Goal: Answer question/provide support

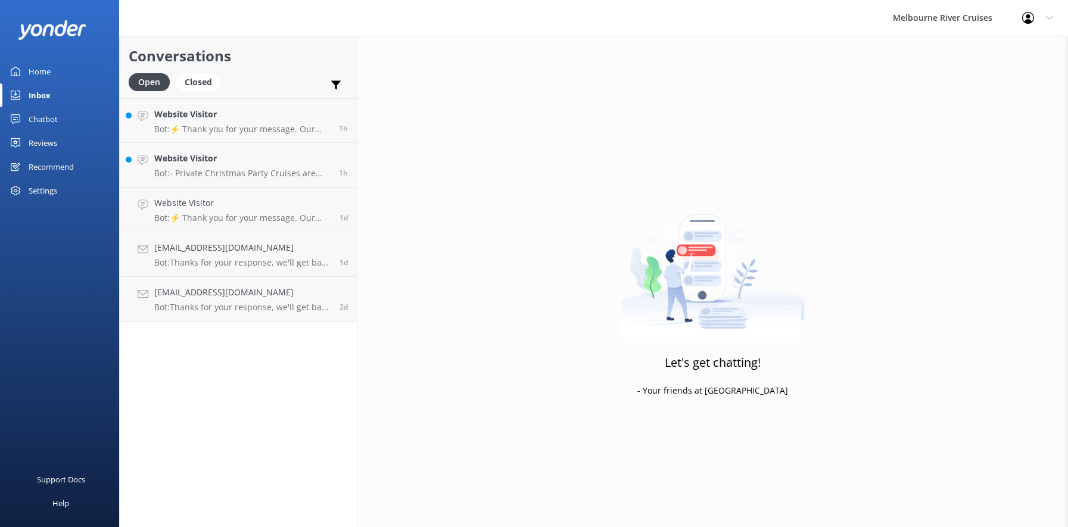
click at [198, 171] on p "Bot: - Private Christmas Party Cruises are available for groups with a minimum …" at bounding box center [242, 173] width 176 height 11
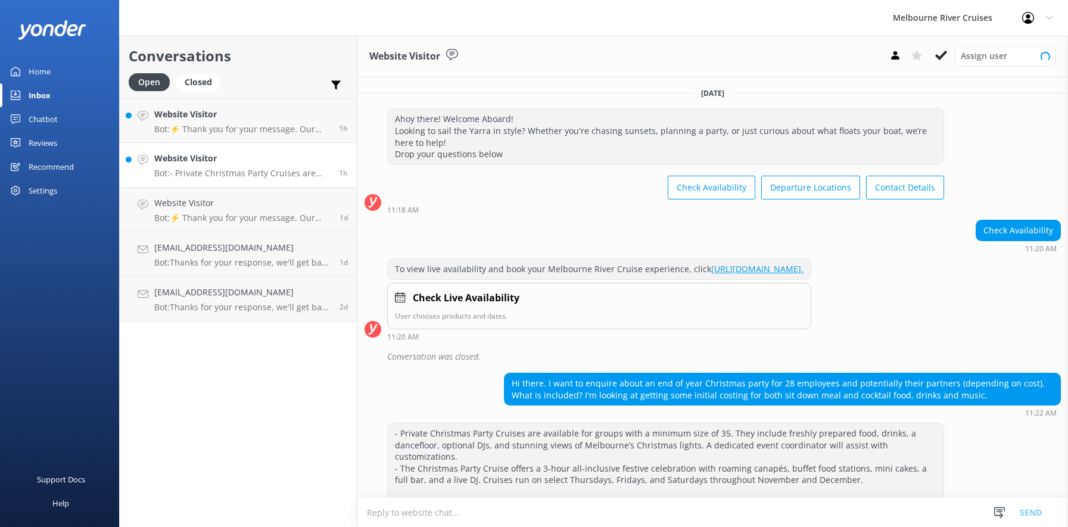
scroll to position [70, 0]
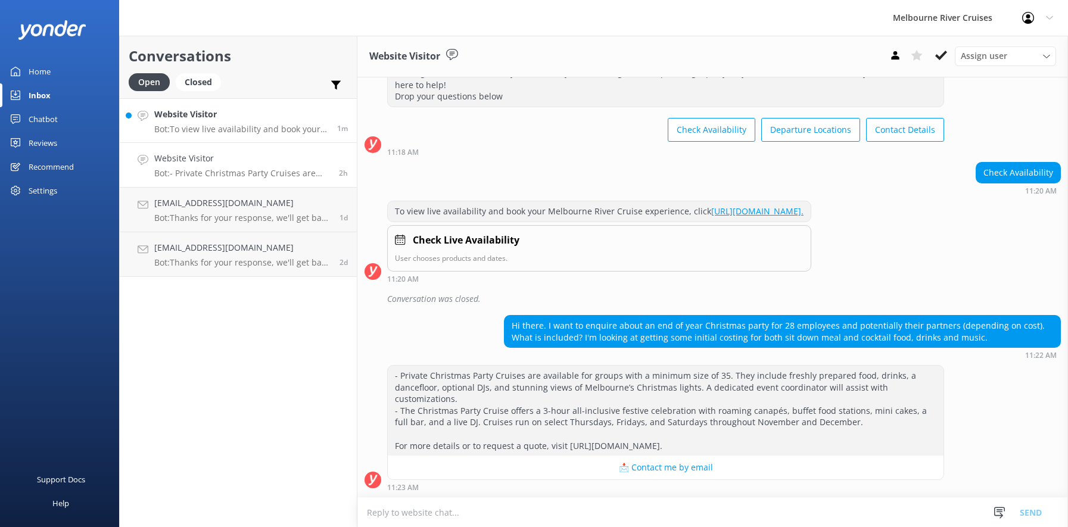
click at [223, 128] on p "Bot: To view live availability and book your Melbourne River Cruise experience,…" at bounding box center [241, 129] width 174 height 11
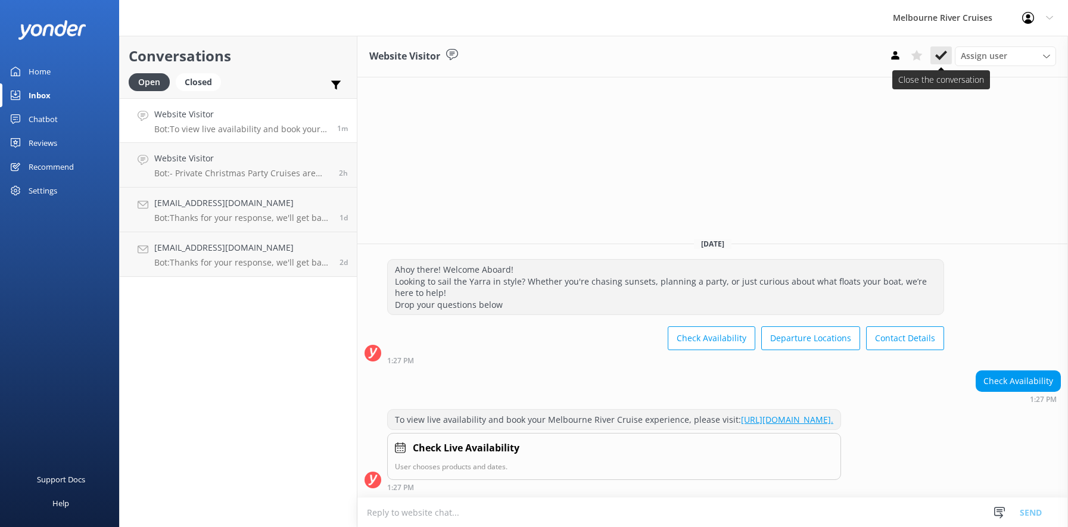
click at [940, 51] on icon at bounding box center [941, 55] width 12 height 12
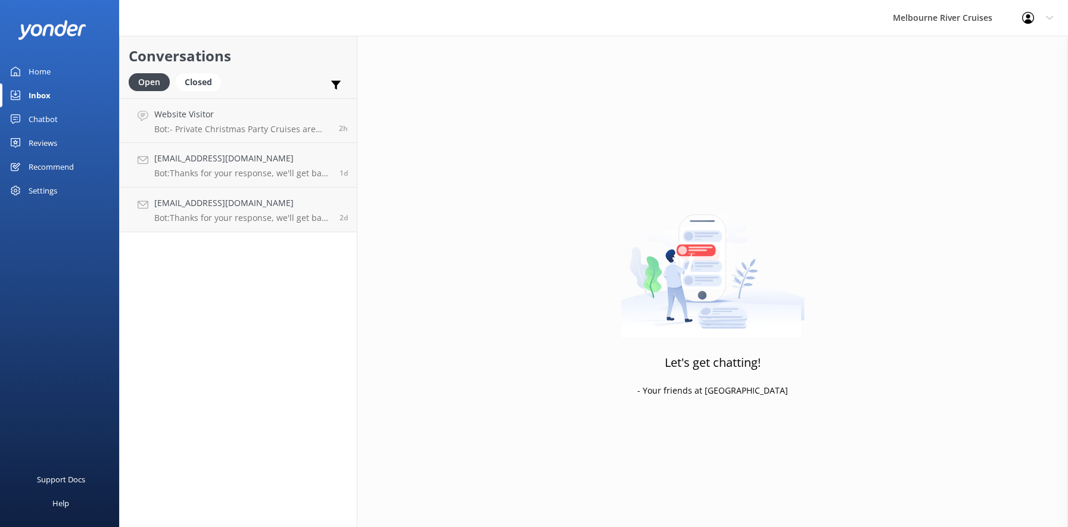
click at [36, 95] on div "Inbox" at bounding box center [40, 95] width 22 height 24
click at [30, 72] on div "Home" at bounding box center [40, 72] width 22 height 24
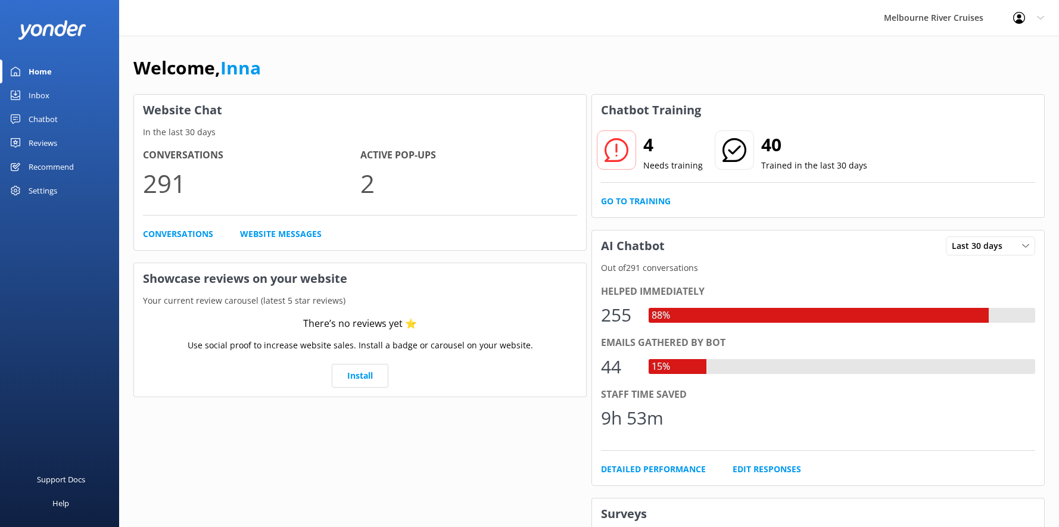
click at [37, 116] on div "Chatbot" at bounding box center [43, 119] width 29 height 24
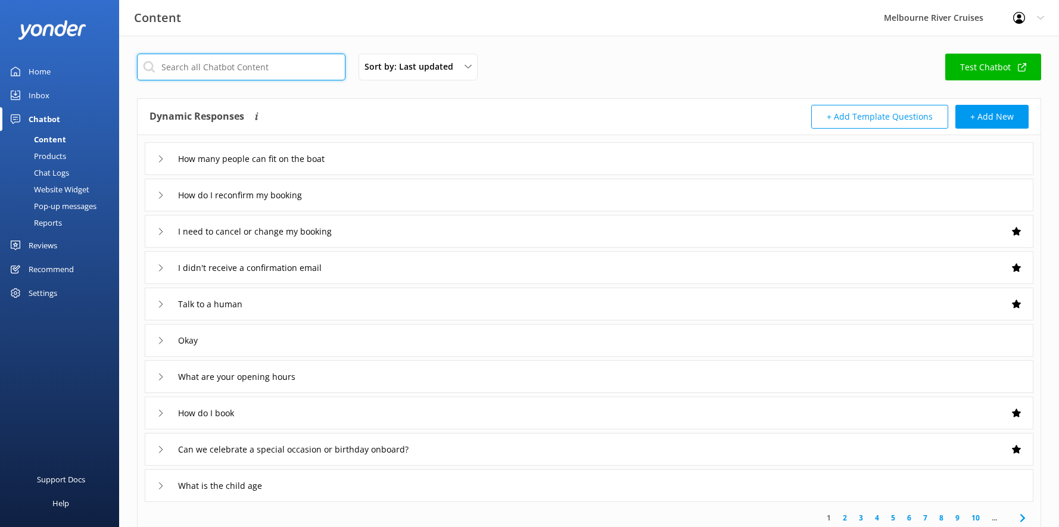
click at [186, 61] on input "text" at bounding box center [241, 67] width 208 height 27
paste input "Cancellation policy"
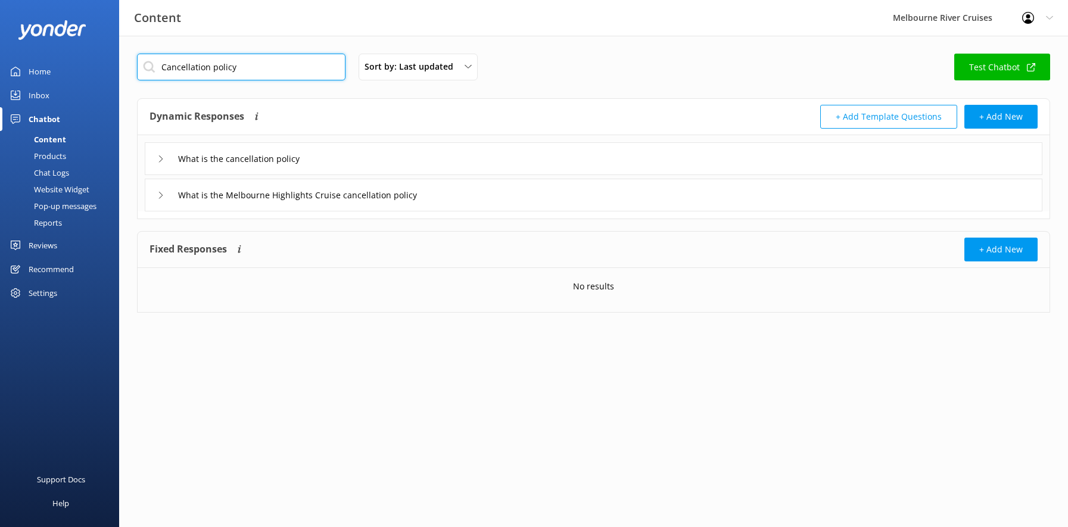
type input "Cancellation policy"
click at [158, 161] on icon at bounding box center [160, 158] width 7 height 7
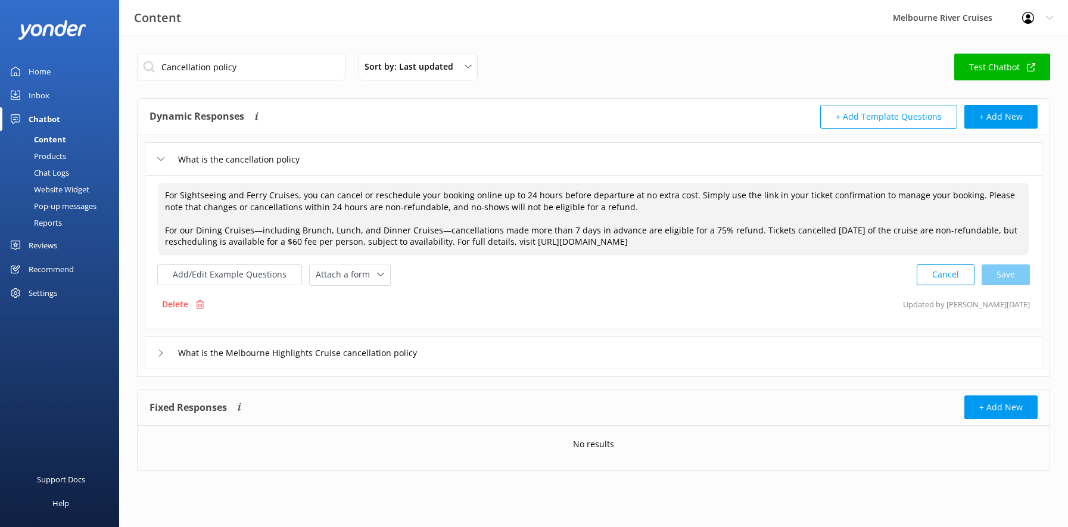
drag, startPoint x: 160, startPoint y: 196, endPoint x: 620, endPoint y: 211, distance: 460.5
click at [620, 211] on textarea "For Sightseeing and Ferry Cruises, you can cancel or reschedule your booking on…" at bounding box center [593, 219] width 870 height 73
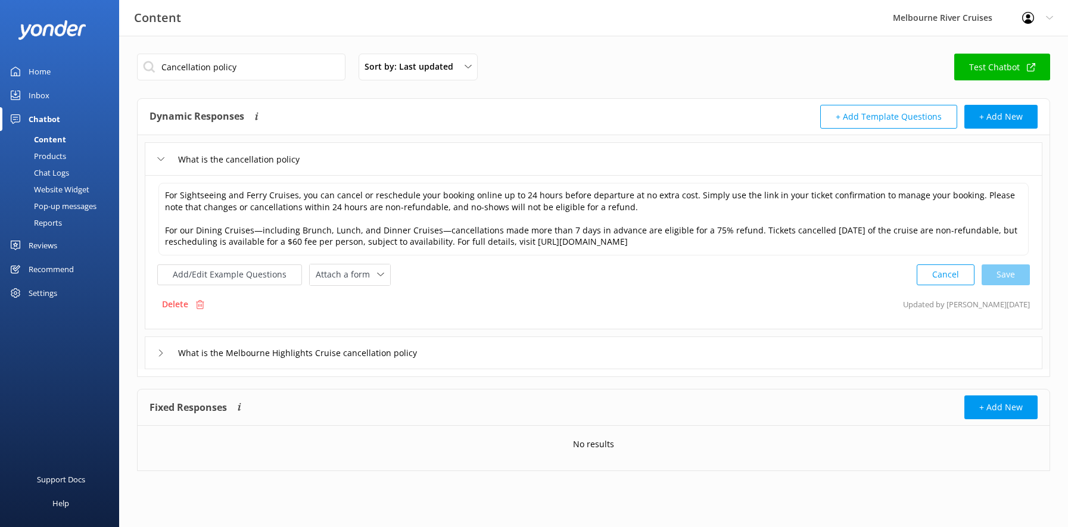
click at [44, 91] on div "Inbox" at bounding box center [39, 95] width 21 height 24
